Goal: Entertainment & Leisure: Consume media (video, audio)

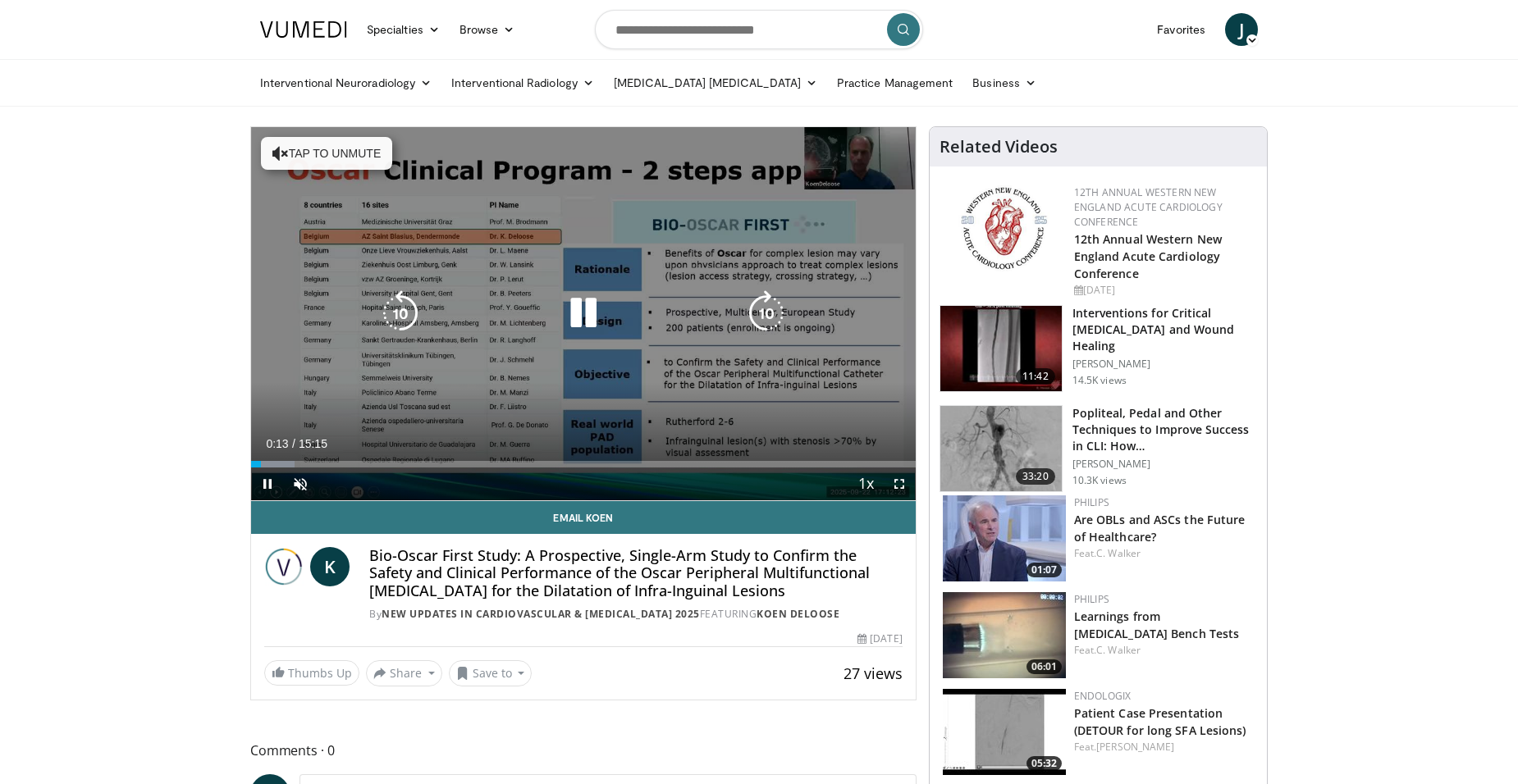
click at [391, 428] on div "10 seconds Tap to unmute" at bounding box center [583, 313] width 664 height 373
click at [584, 309] on icon "Video Player" at bounding box center [583, 313] width 46 height 46
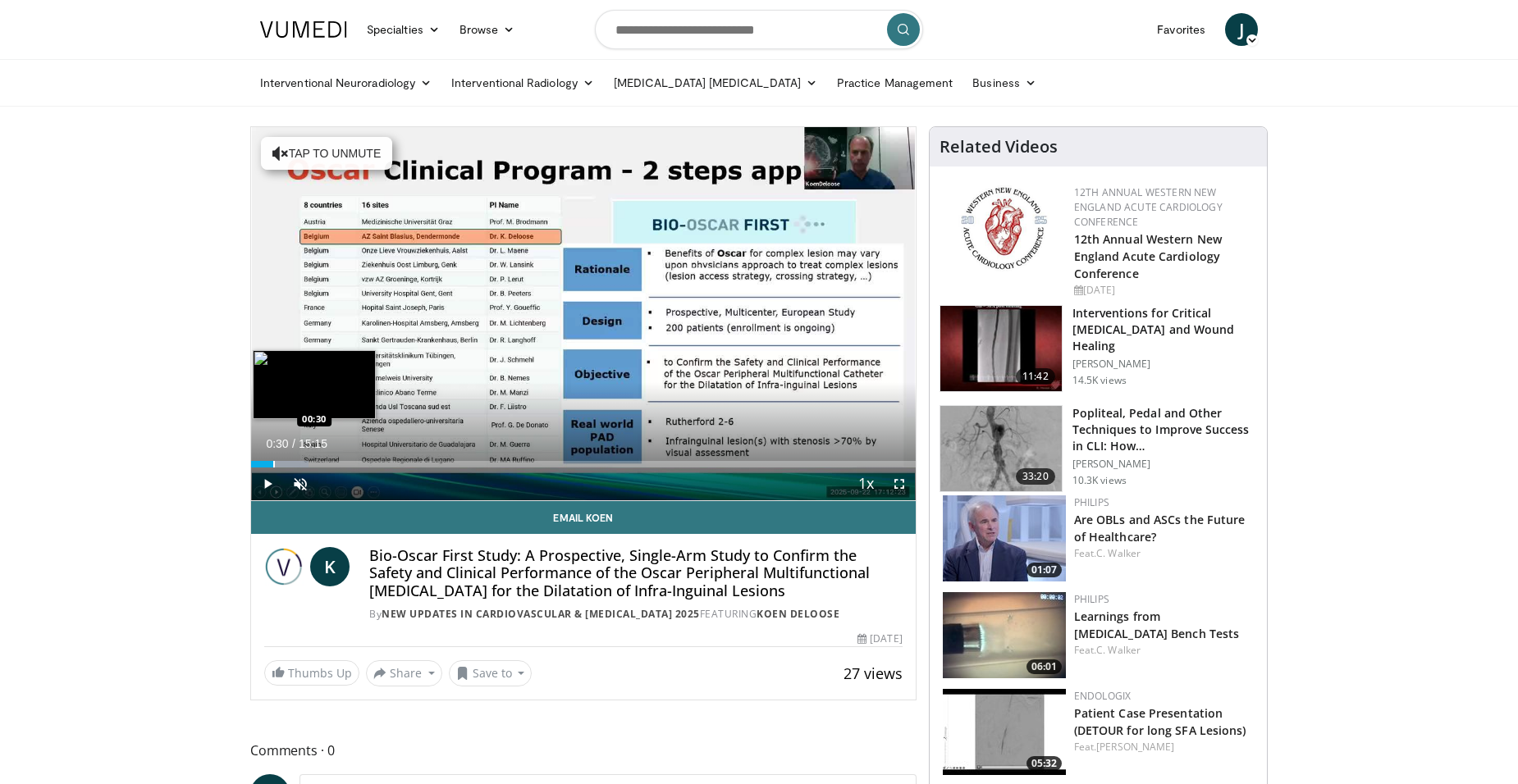
click at [273, 461] on div "Progress Bar" at bounding box center [274, 464] width 2 height 6
click at [283, 459] on div "Loaded : 8.66% 00:30 00:44" at bounding box center [583, 460] width 664 height 16
click at [302, 466] on div "Progress Bar" at bounding box center [303, 464] width 2 height 6
click at [320, 464] on div "Progress Bar" at bounding box center [321, 464] width 2 height 6
click at [314, 465] on div "Progress Bar" at bounding box center [314, 464] width 2 height 6
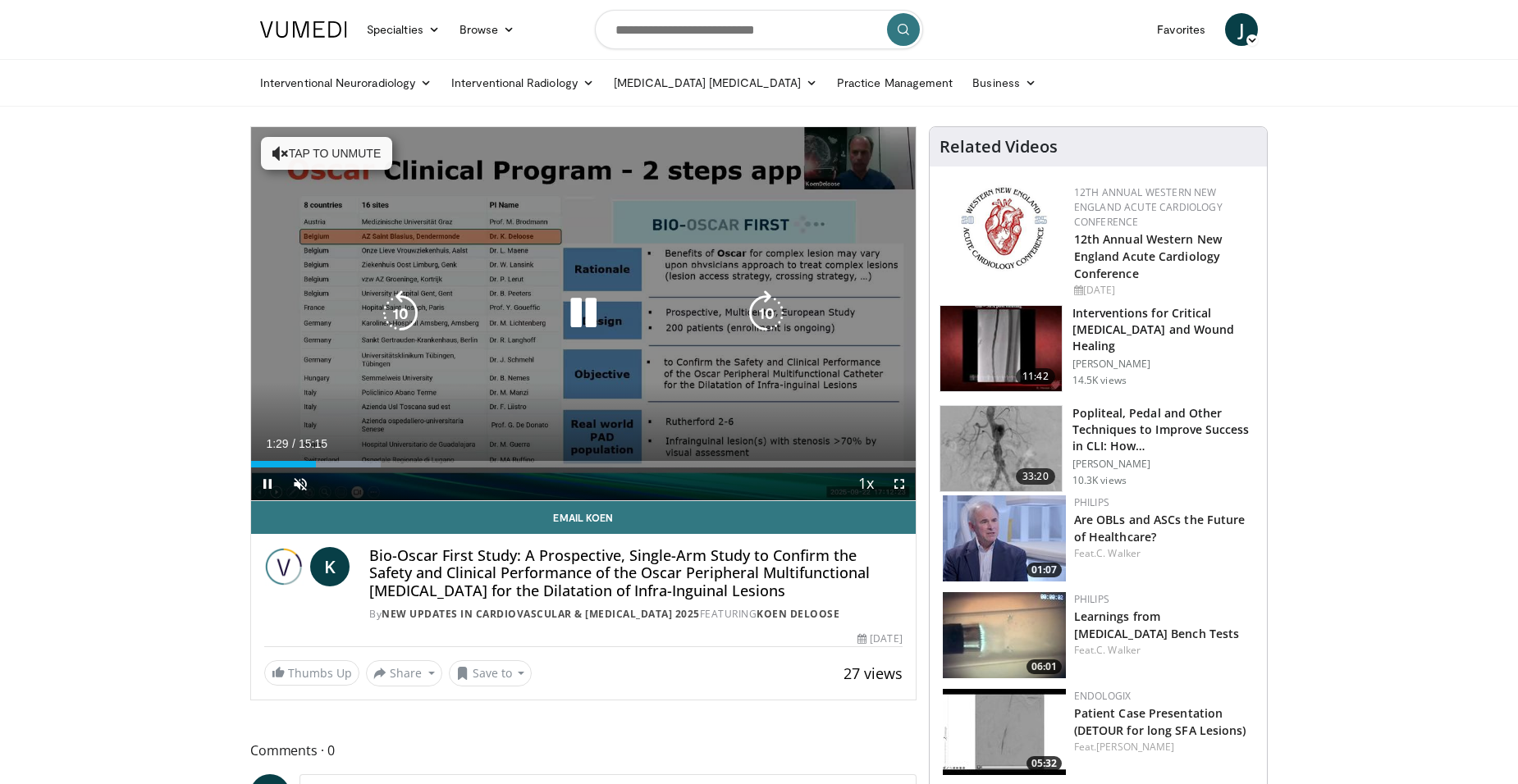
click at [273, 146] on icon "Video Player" at bounding box center [280, 153] width 17 height 17
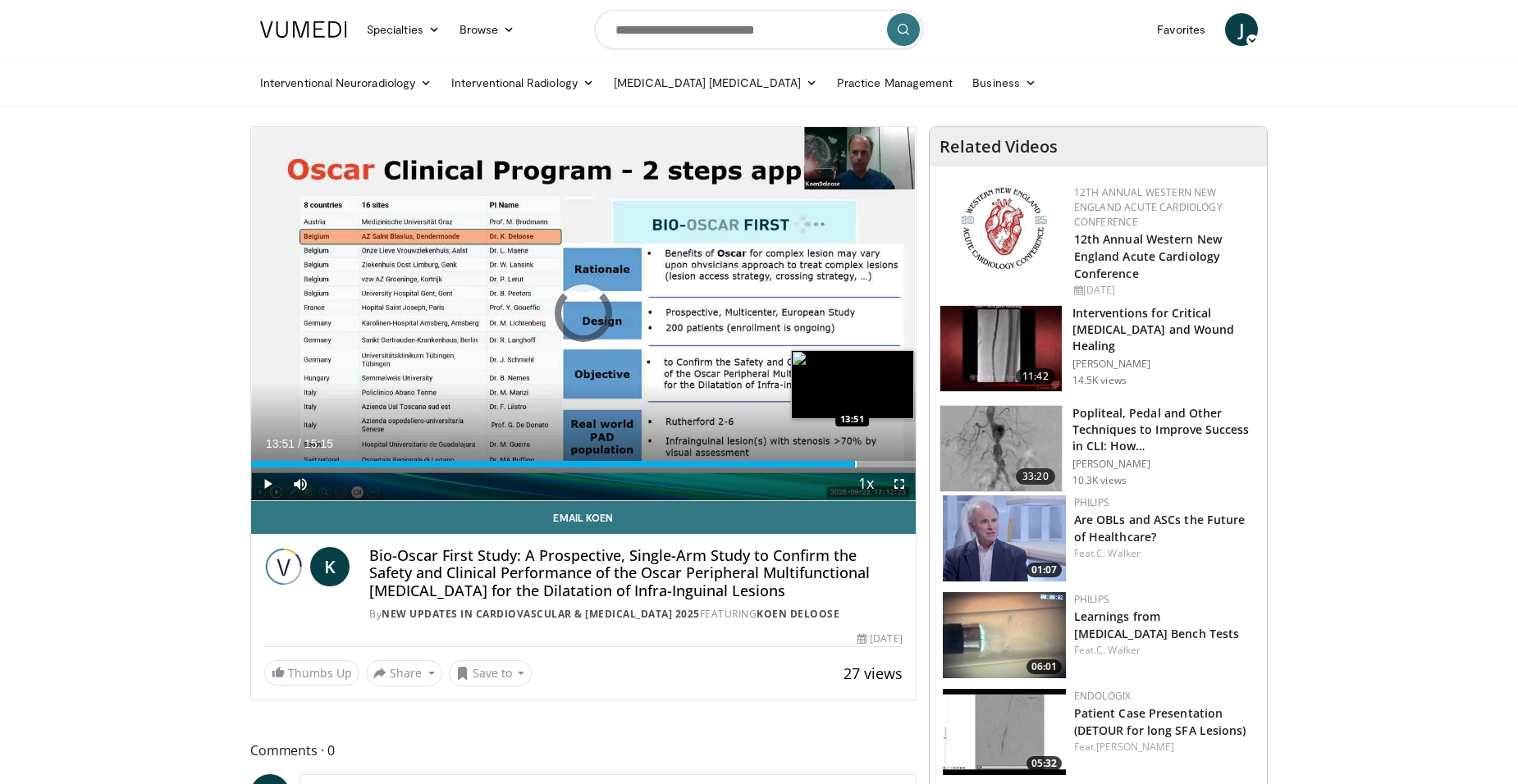
click at [855, 463] on div "Progress Bar" at bounding box center [856, 464] width 2 height 6
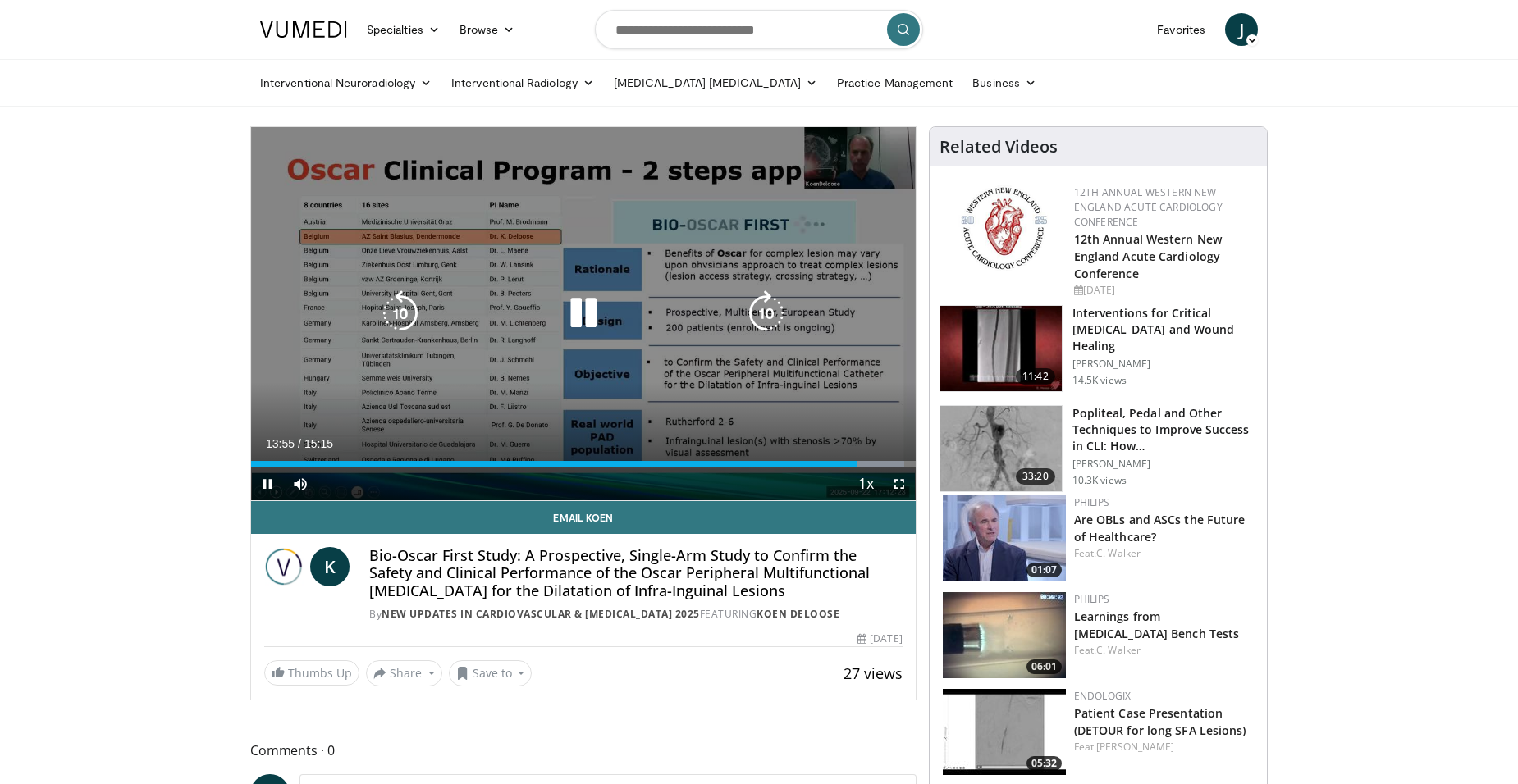
scroll to position [82, 0]
